Goal: Task Accomplishment & Management: Complete application form

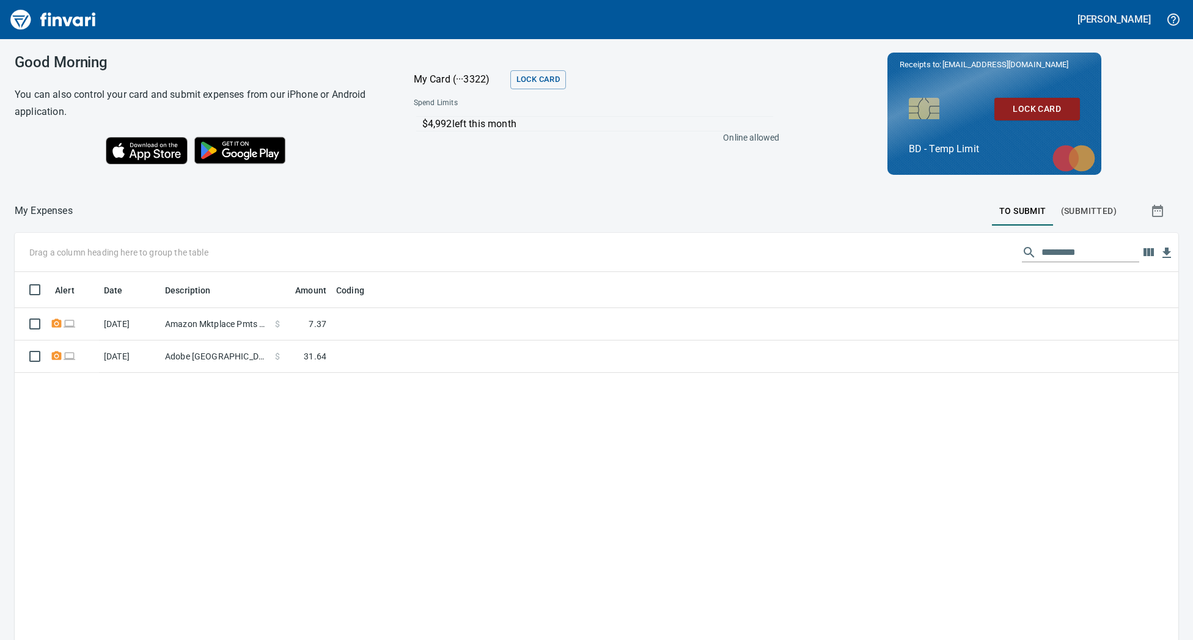
scroll to position [496, 1145]
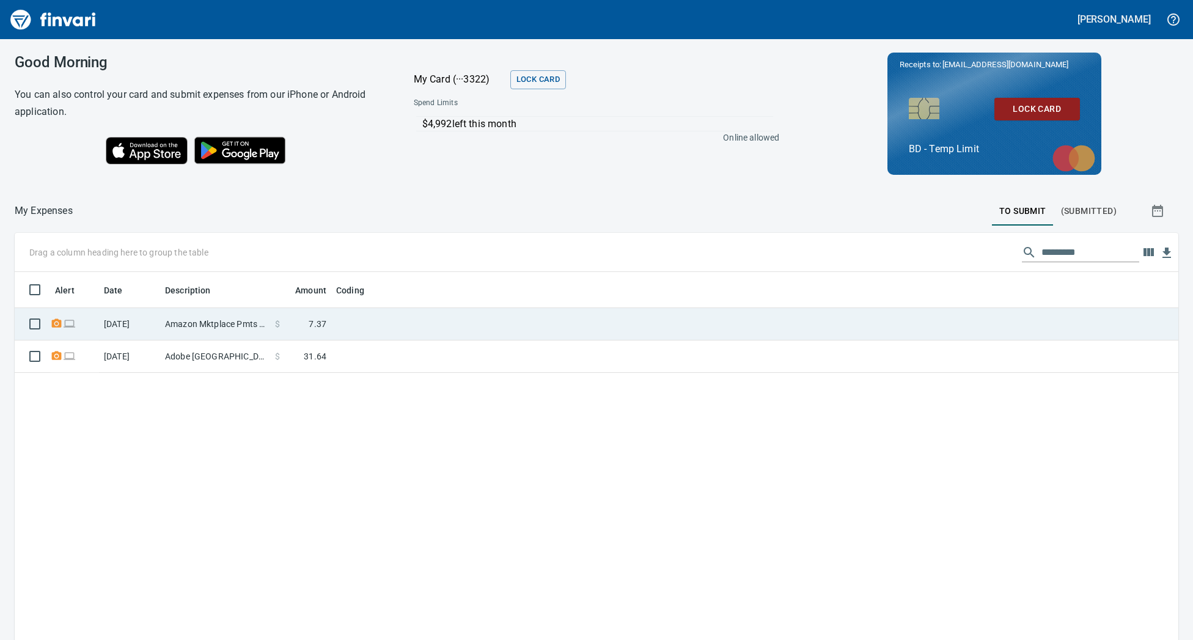
click at [219, 320] on td "Amazon Mktplace Pmts Amzn.com/bill WA" at bounding box center [215, 324] width 110 height 32
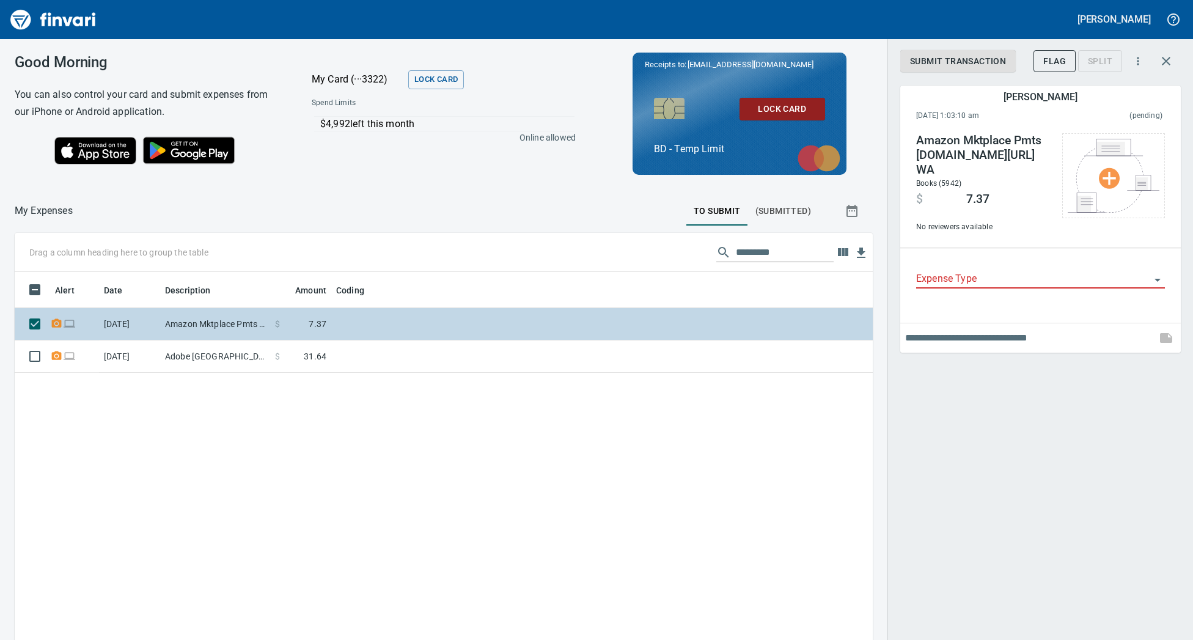
scroll to position [496, 840]
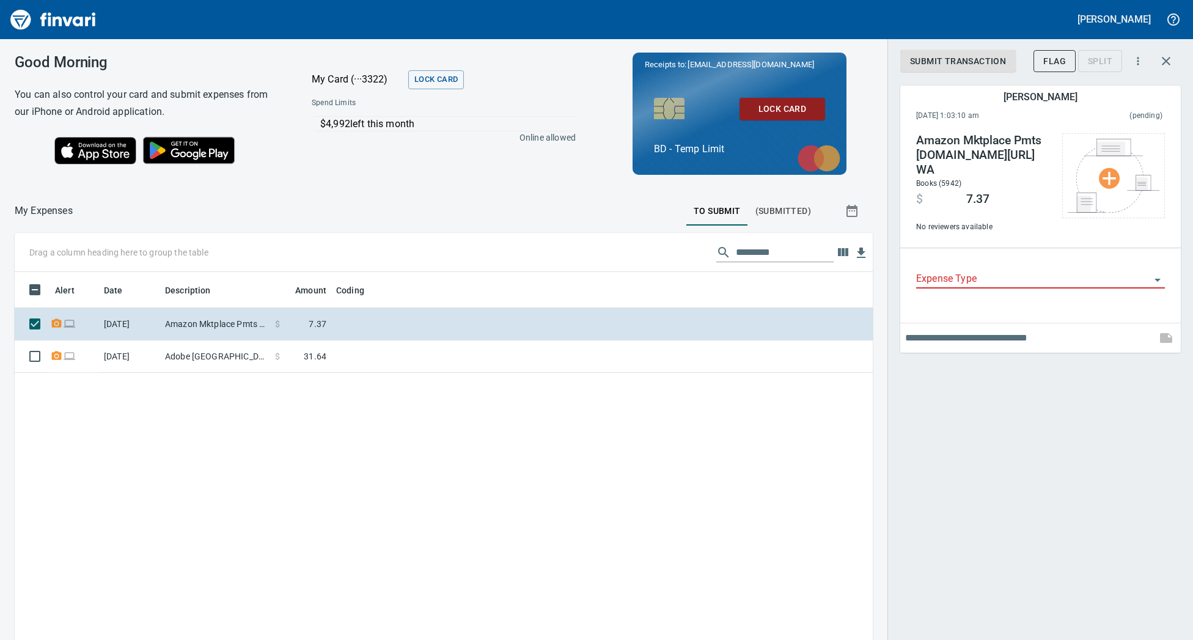
drag, startPoint x: 138, startPoint y: 7, endPoint x: 177, endPoint y: -186, distance: 197.1
click at [177, 0] on html "Lori DeMotts Good Morning You can also control your card and submit expenses fr…" at bounding box center [596, 320] width 1193 height 640
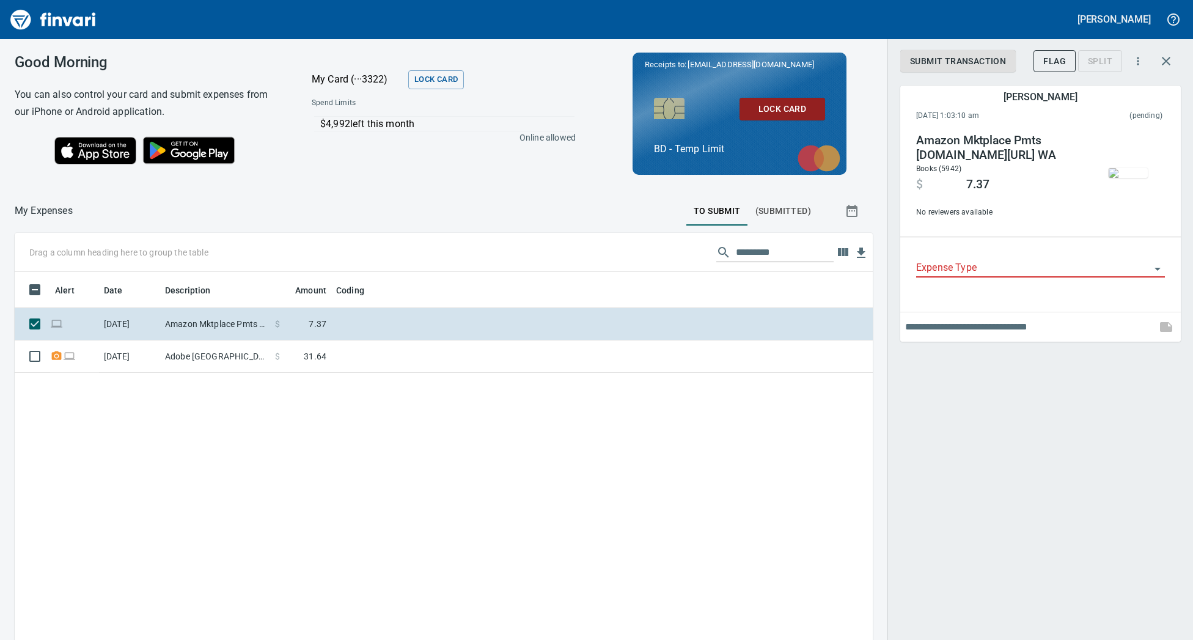
click at [1155, 268] on icon "Open" at bounding box center [1157, 269] width 15 height 15
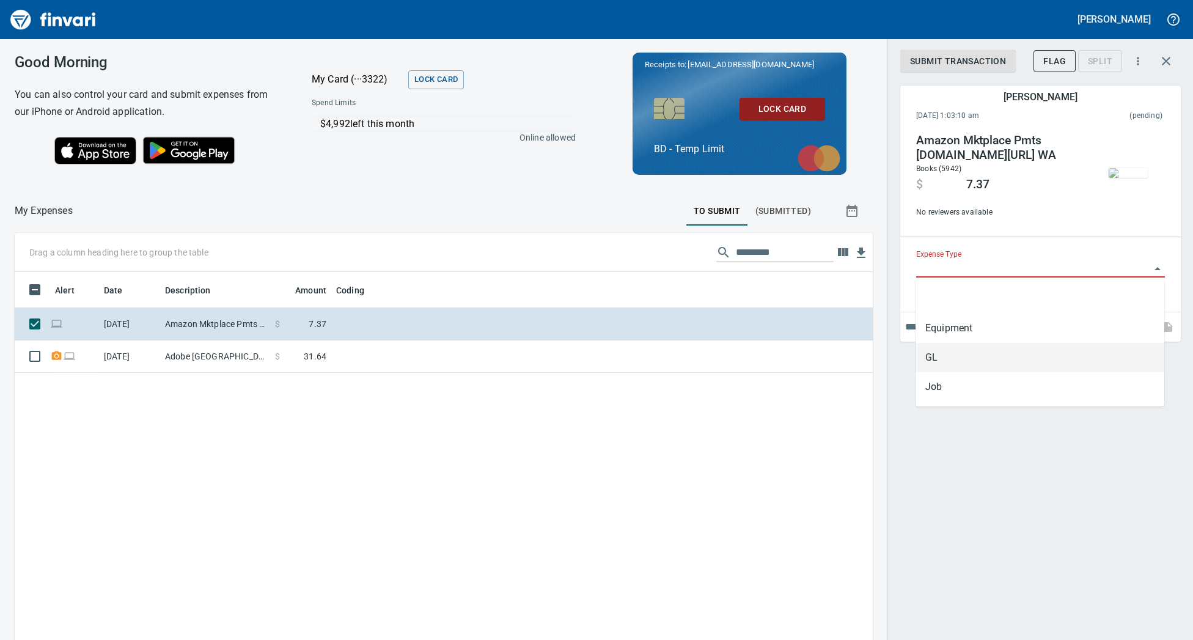
drag, startPoint x: 947, startPoint y: 351, endPoint x: 999, endPoint y: 342, distance: 52.3
click at [948, 351] on li "GL" at bounding box center [1040, 357] width 249 height 29
type input "**"
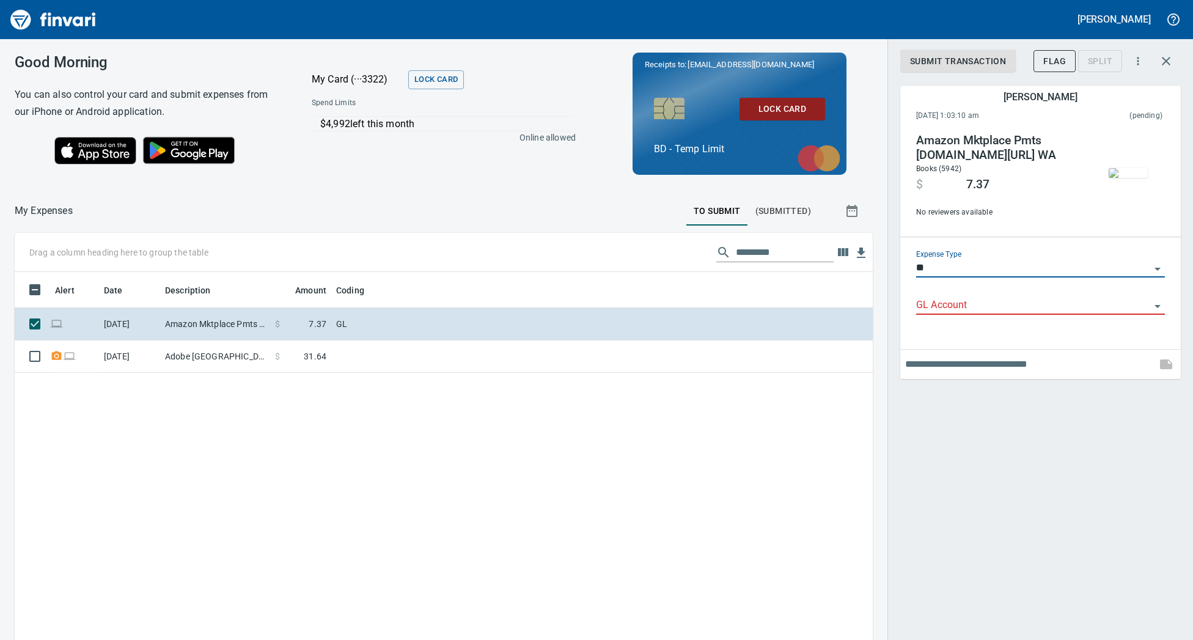
click at [1161, 306] on icon "Open" at bounding box center [1157, 306] width 15 height 15
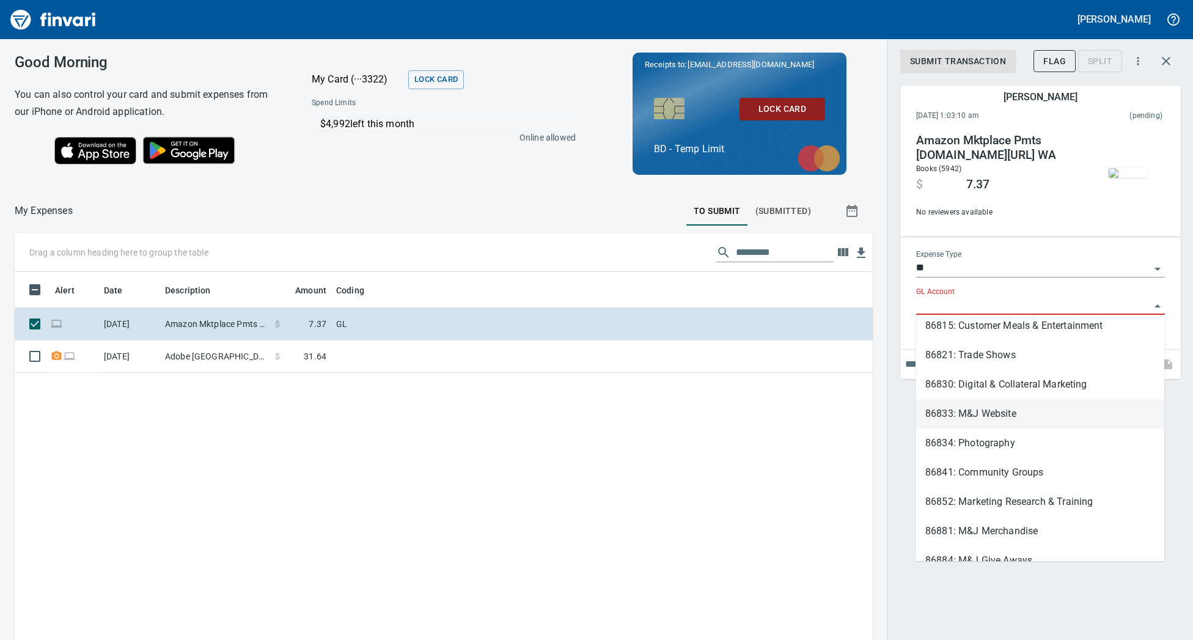
scroll to position [360, 0]
click at [1076, 384] on li "86830: Digital & Collateral Marketing" at bounding box center [1040, 386] width 249 height 29
type input "**********"
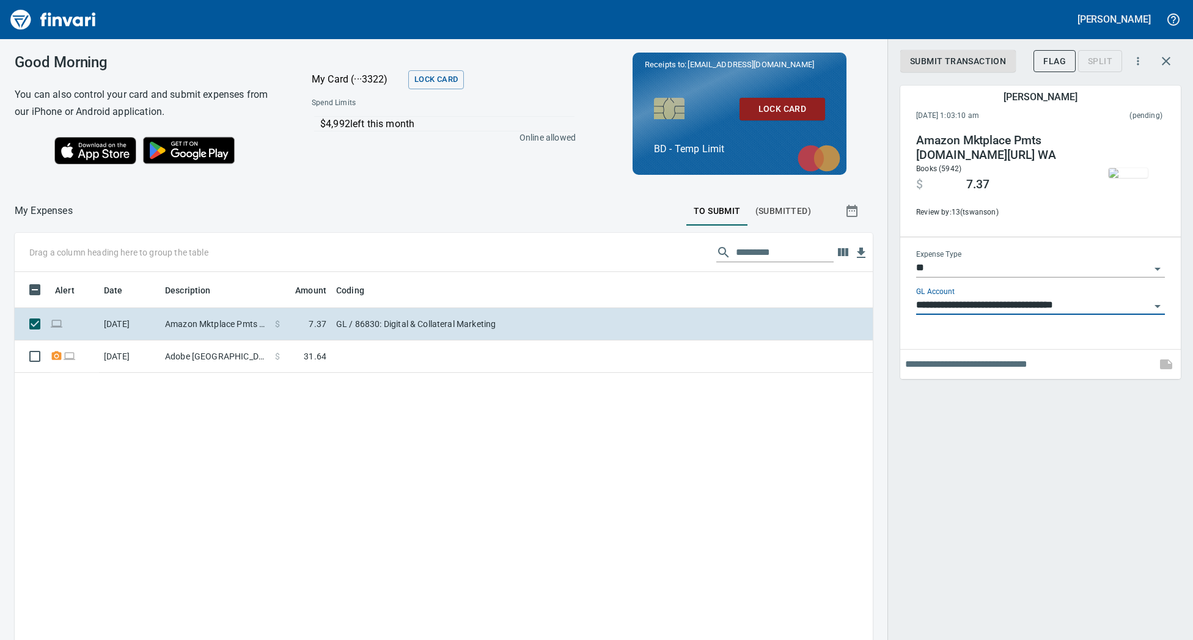
drag, startPoint x: 1063, startPoint y: 367, endPoint x: 1100, endPoint y: 358, distance: 38.0
click at [1063, 367] on input "text" at bounding box center [1028, 365] width 246 height 20
type input "*"
type input "**********"
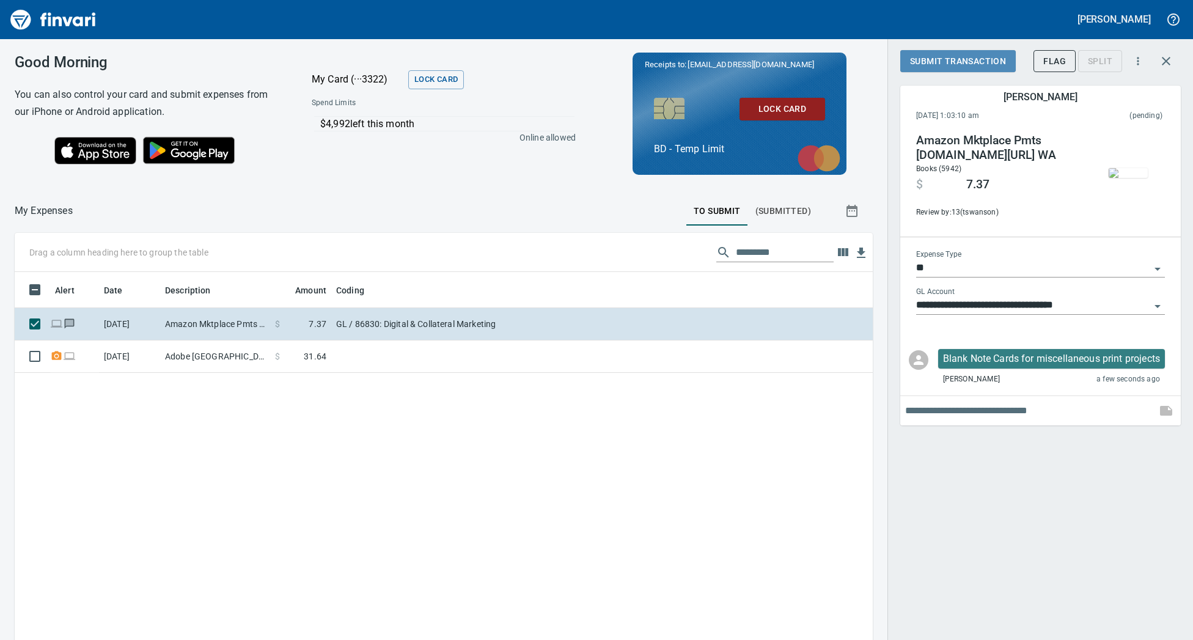
click at [958, 59] on span "Submit Transaction" at bounding box center [958, 61] width 96 height 15
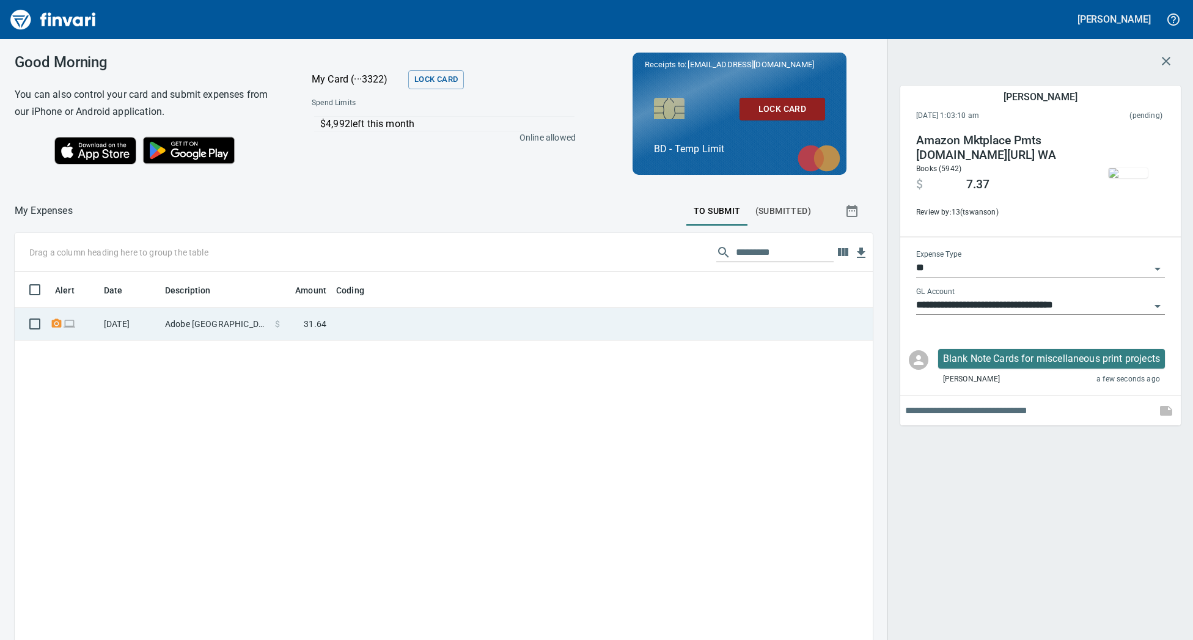
click at [199, 329] on td "Adobe San Jose CA" at bounding box center [215, 324] width 110 height 32
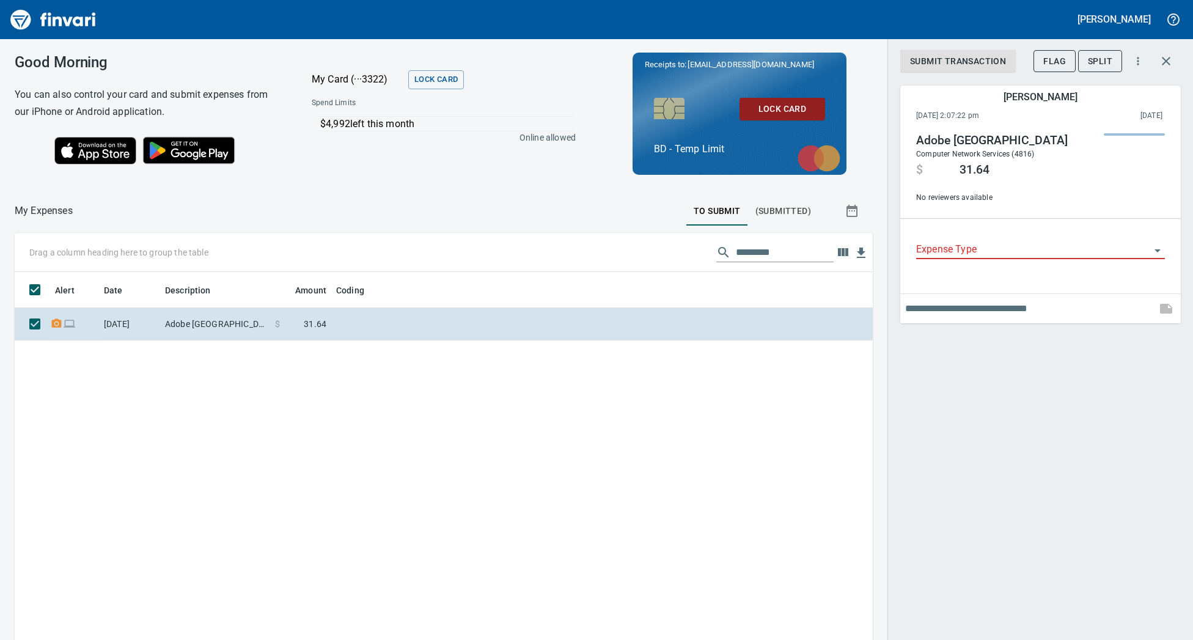
scroll to position [496, 840]
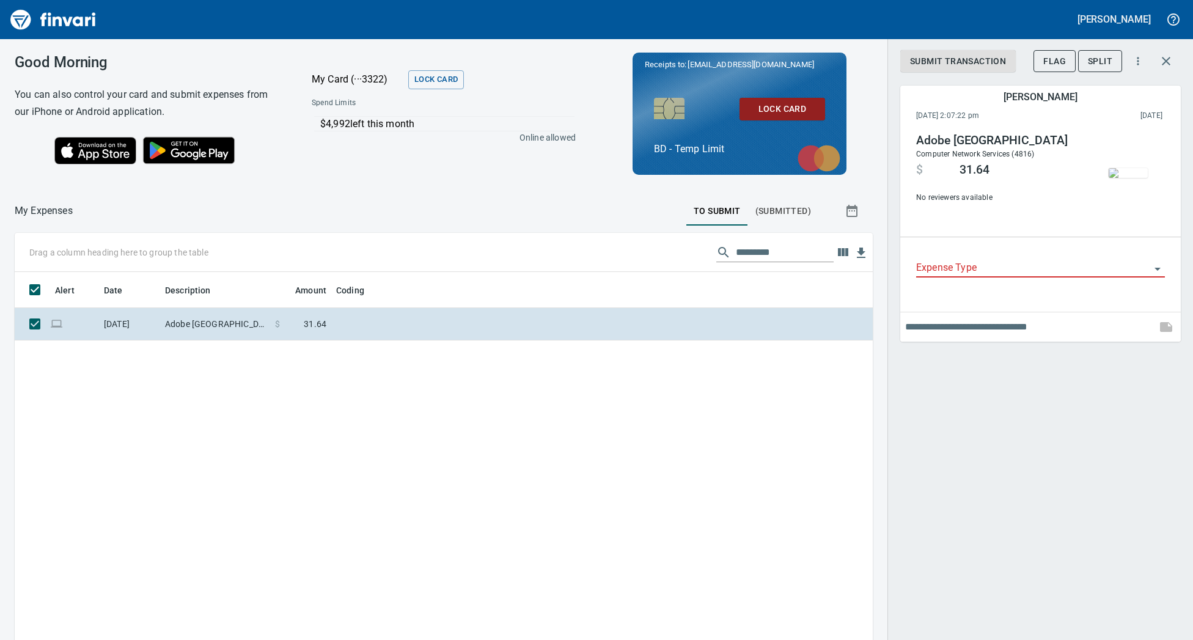
click at [1153, 246] on div "Expense Type" at bounding box center [1040, 271] width 268 height 62
click at [1159, 264] on icon "Open" at bounding box center [1157, 269] width 15 height 15
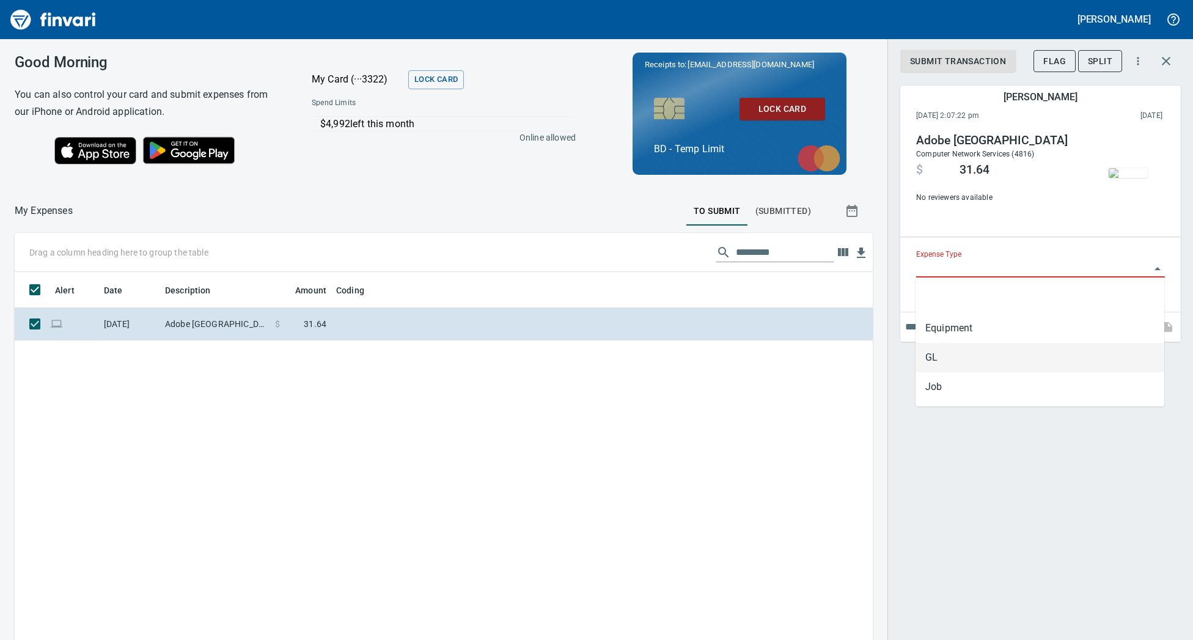
click at [996, 356] on li "GL" at bounding box center [1040, 357] width 249 height 29
type input "**"
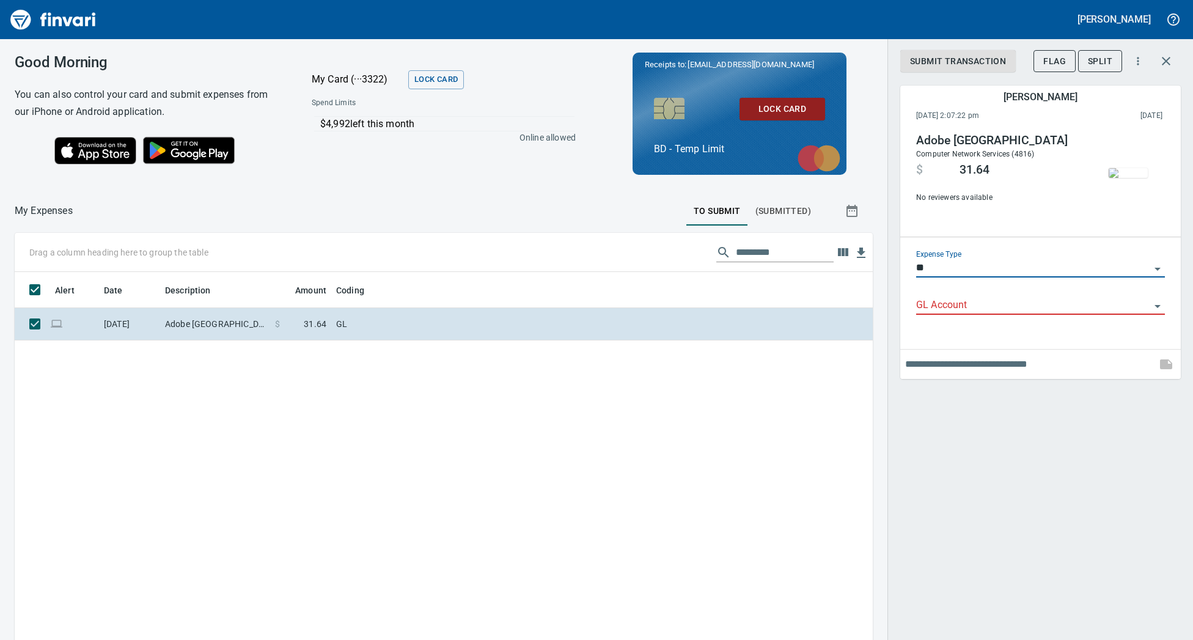
click at [1160, 306] on icon "Open" at bounding box center [1157, 306] width 15 height 15
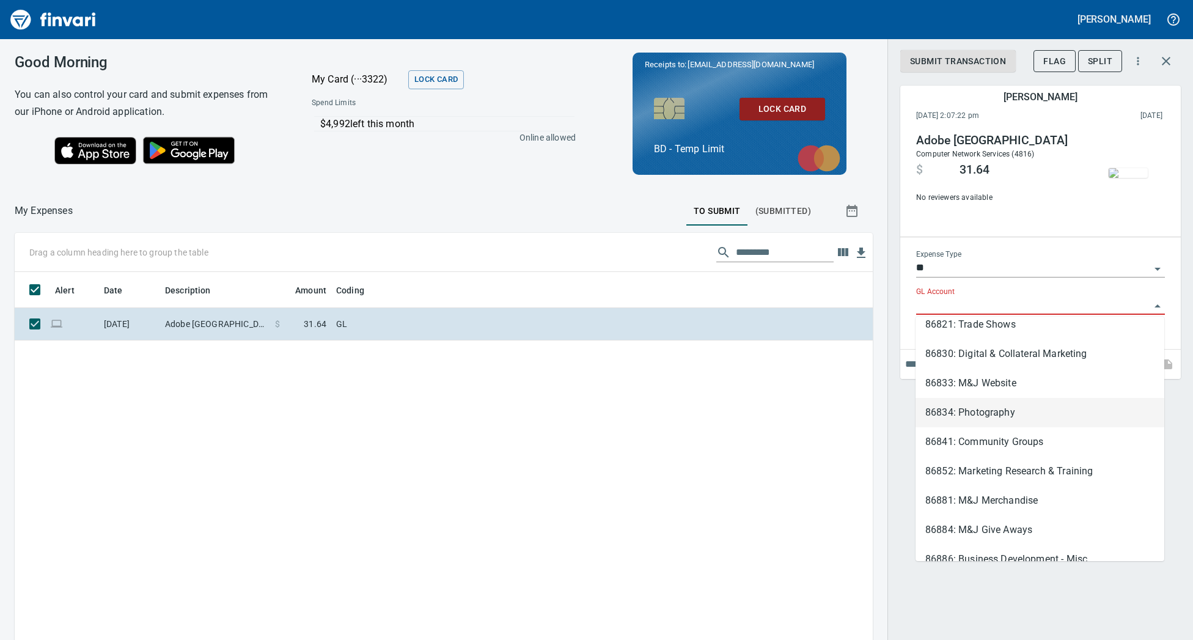
scroll to position [391, 0]
click at [1064, 348] on li "86830: Digital & Collateral Marketing" at bounding box center [1040, 356] width 249 height 29
type input "**********"
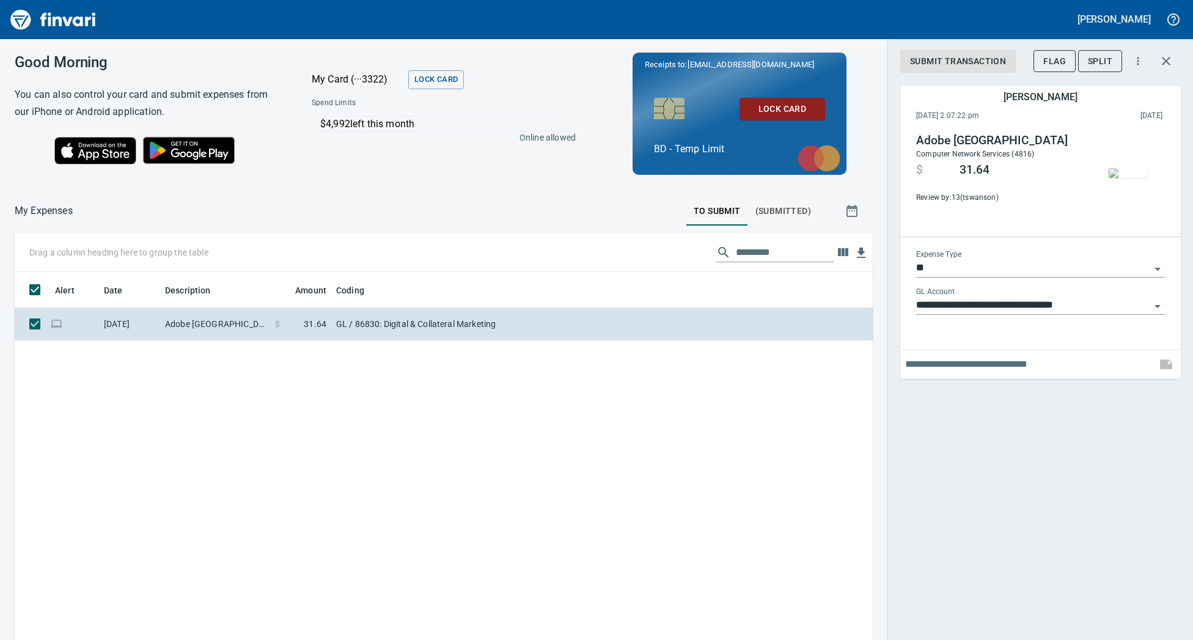
click at [1036, 362] on input "text" at bounding box center [1028, 365] width 246 height 20
type input "**********"
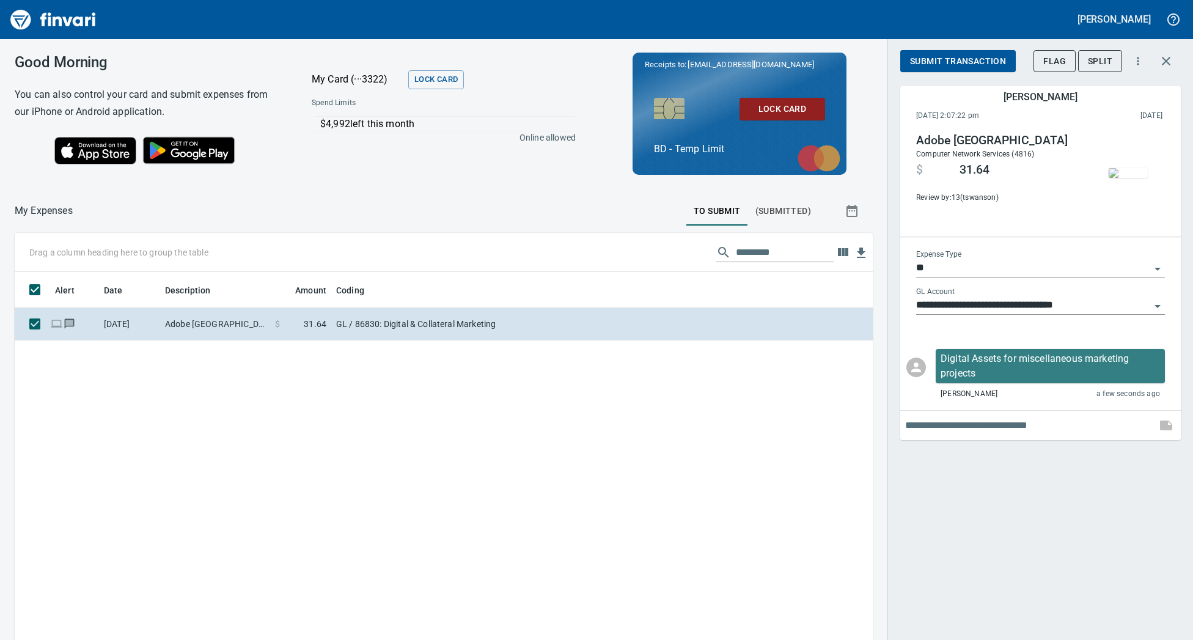
click at [955, 61] on span "Submit Transaction" at bounding box center [958, 61] width 96 height 15
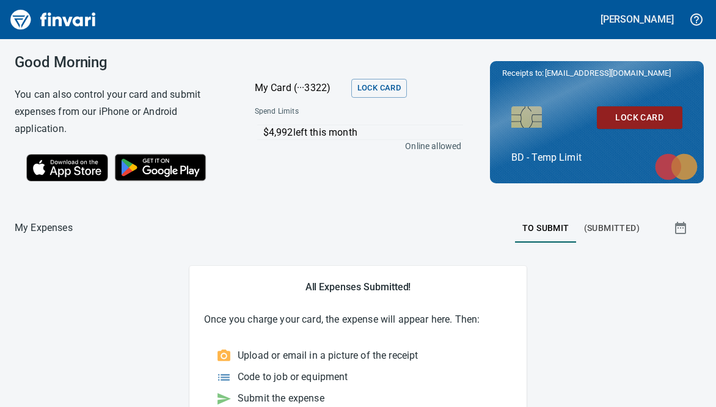
scroll to position [15, 0]
